Goal: Task Accomplishment & Management: Manage account settings

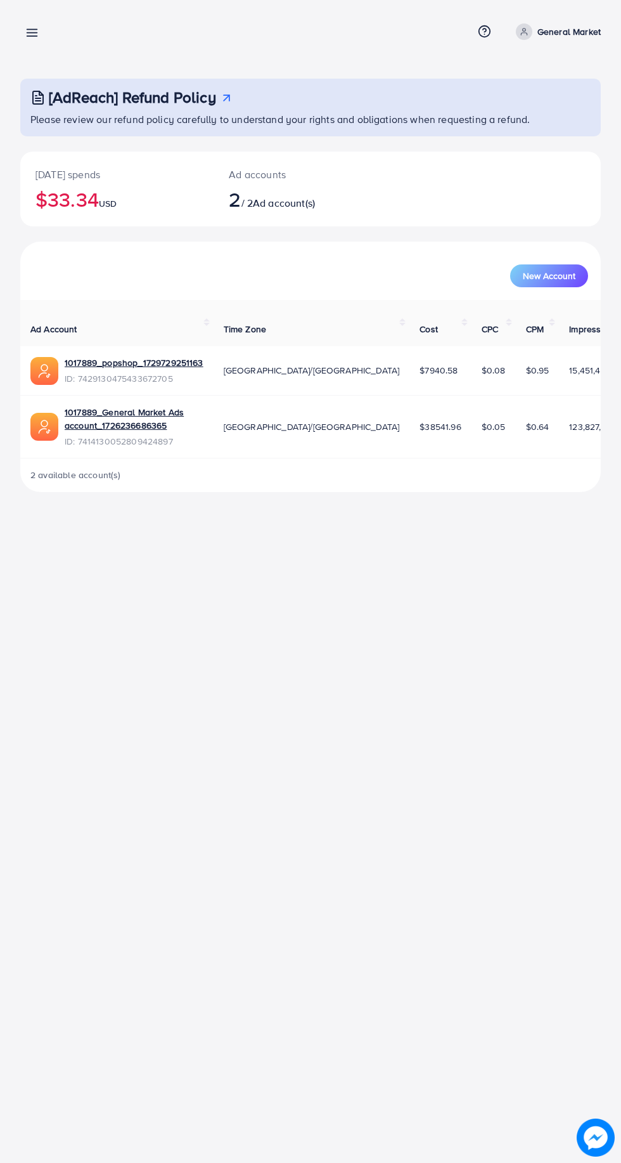
click at [29, 32] on icon at bounding box center [31, 32] width 13 height 13
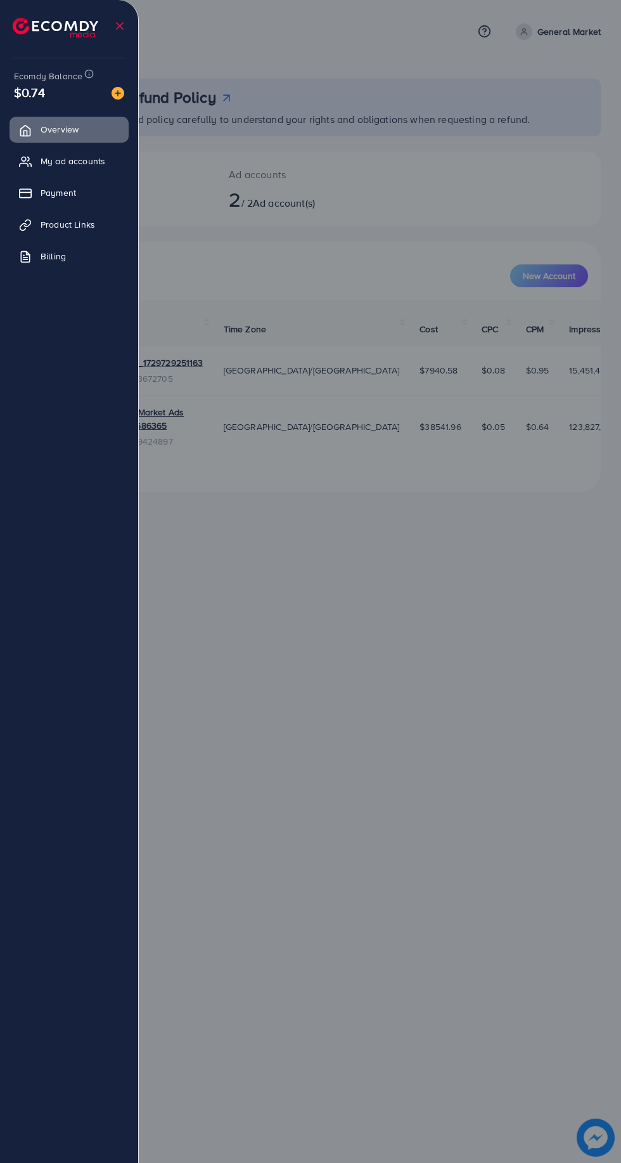
click at [128, 142] on ul "Overview My ad accounts Payment Product Links Billing" at bounding box center [69, 197] width 138 height 171
click at [91, 160] on span "My ad accounts" at bounding box center [73, 161] width 65 height 13
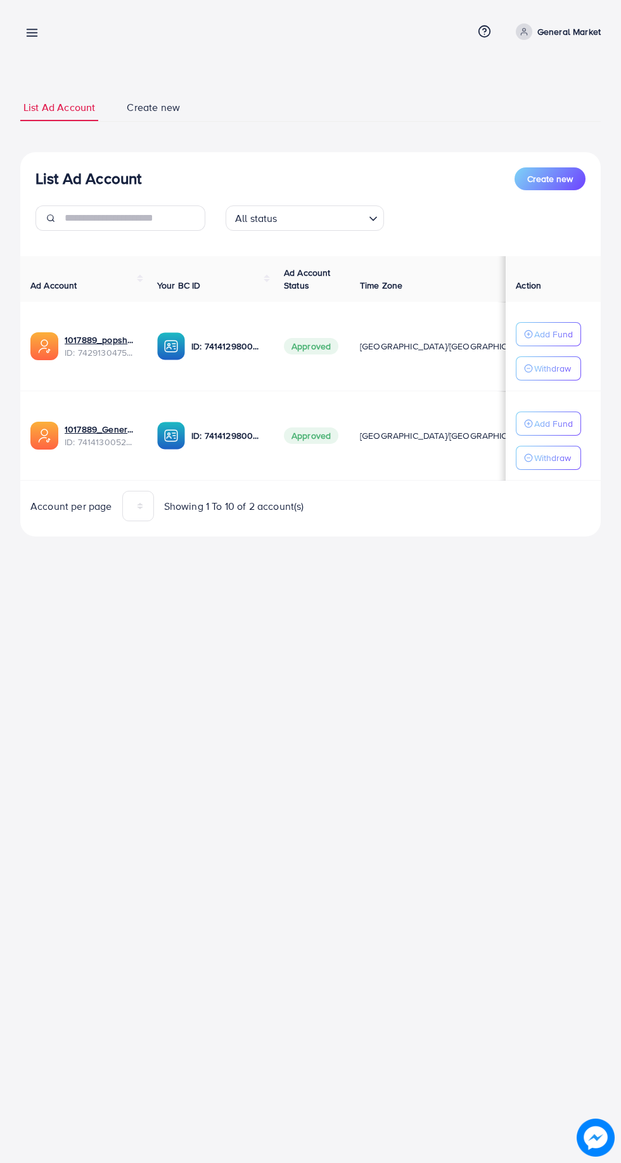
click at [68, 48] on nav "My ad accounts Help Center Contact Support Term and policy About Us General Mar…" at bounding box center [310, 31] width 581 height 45
click at [32, 33] on line at bounding box center [32, 33] width 10 height 0
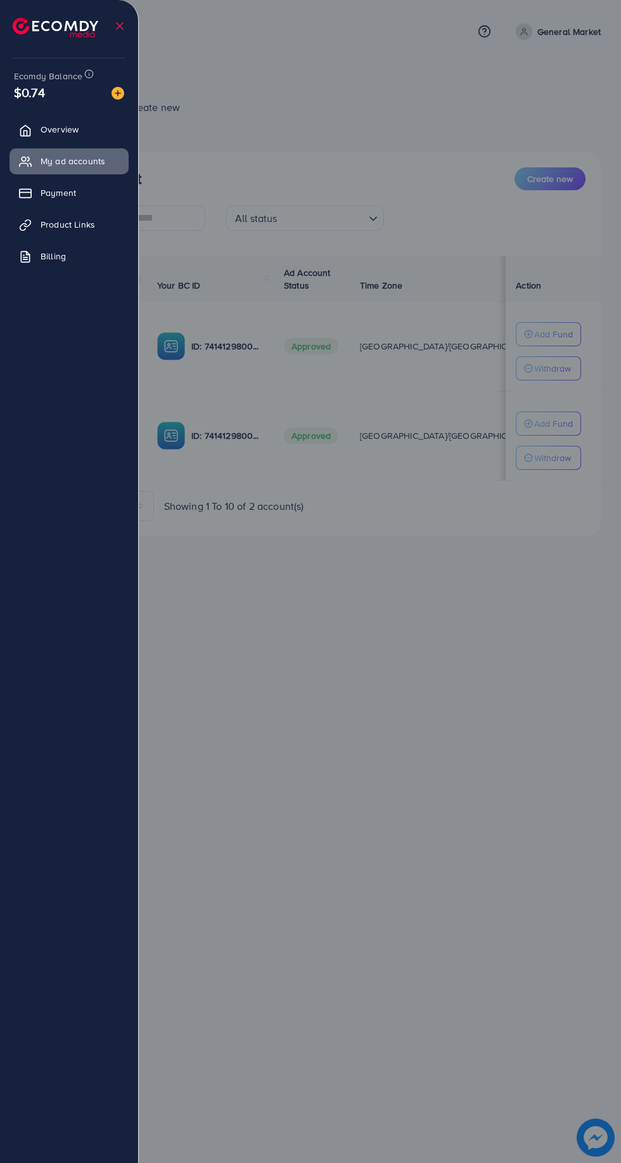
click at [313, 233] on div at bounding box center [310, 697] width 621 height 1395
